Goal: Task Accomplishment & Management: Manage account settings

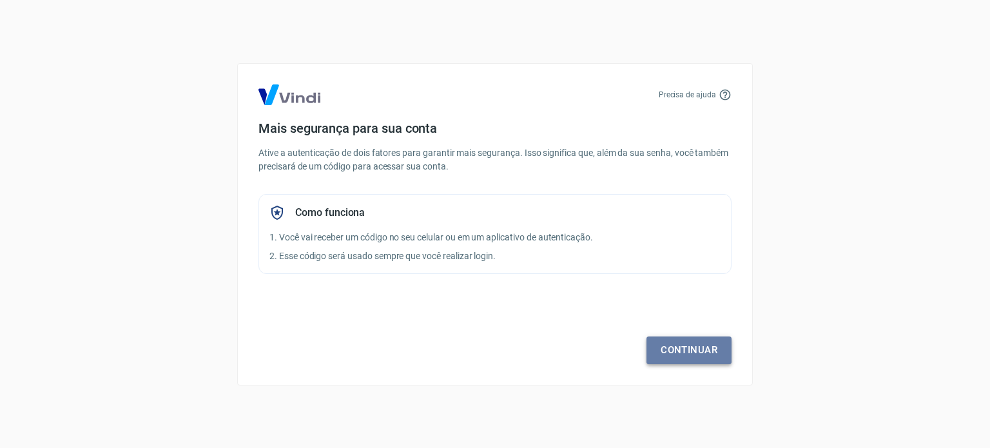
click at [652, 350] on link "Continuar" at bounding box center [689, 350] width 85 height 27
